Goal: Information Seeking & Learning: Learn about a topic

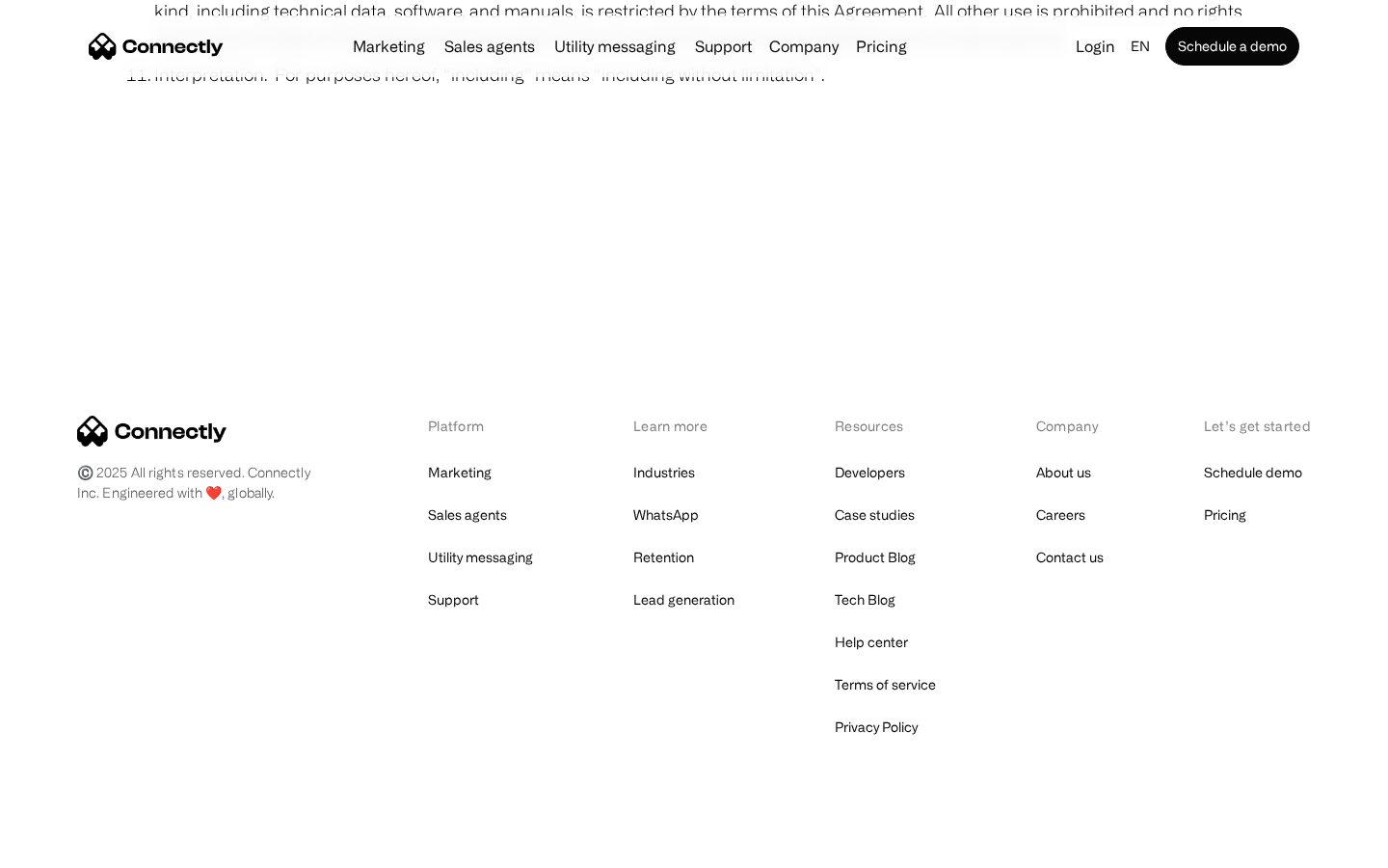
scroll to position [7084, 0]
